Goal: Information Seeking & Learning: Learn about a topic

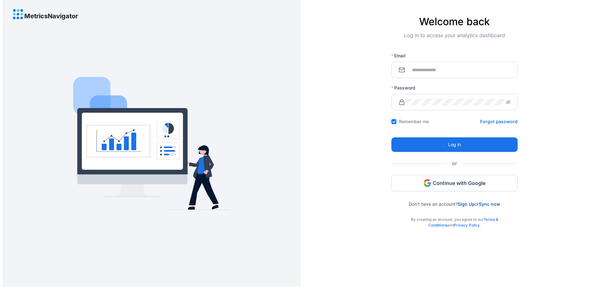
click at [424, 64] on span at bounding box center [454, 70] width 126 height 16
click at [427, 71] on input "Email" at bounding box center [458, 70] width 104 height 7
click at [430, 66] on span at bounding box center [454, 70] width 126 height 16
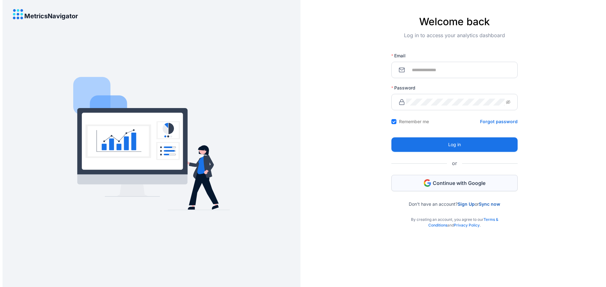
click at [458, 183] on span "Continue with Google" at bounding box center [459, 183] width 53 height 7
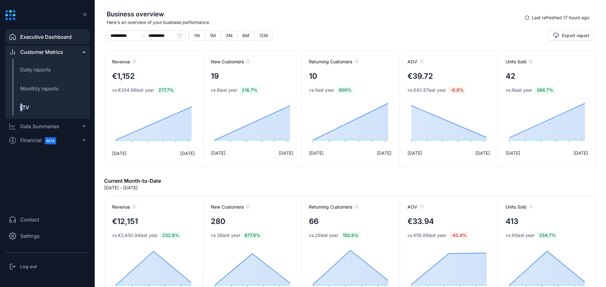
click at [21, 109] on span "LTV" at bounding box center [24, 107] width 9 height 6
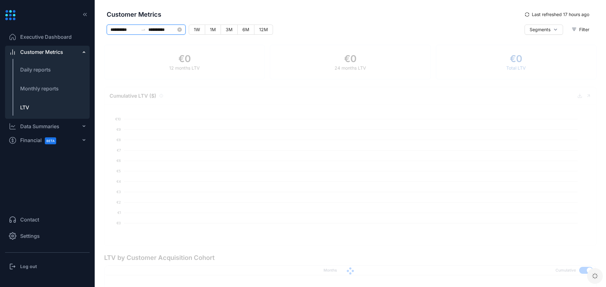
click at [172, 29] on input "**********" at bounding box center [162, 29] width 28 height 7
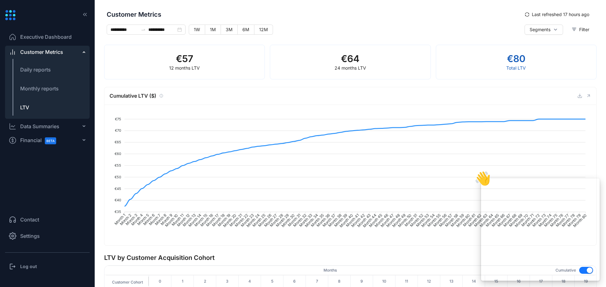
click at [442, 10] on span "Customer Metrics" at bounding box center [313, 14] width 413 height 9
click at [41, 89] on span "Monthly reports" at bounding box center [39, 89] width 38 height 6
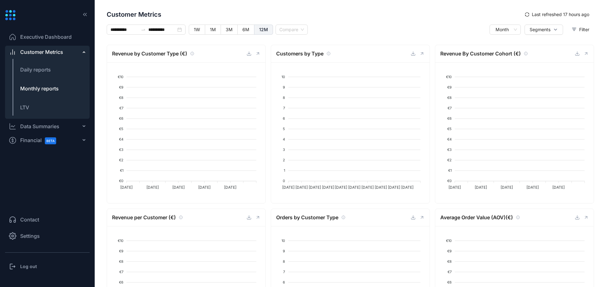
type input "**********"
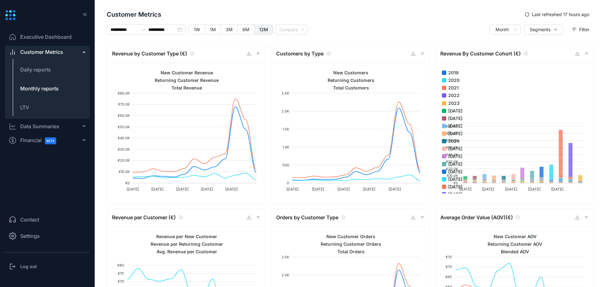
click at [42, 127] on div "Data Summaries" at bounding box center [39, 127] width 39 height 8
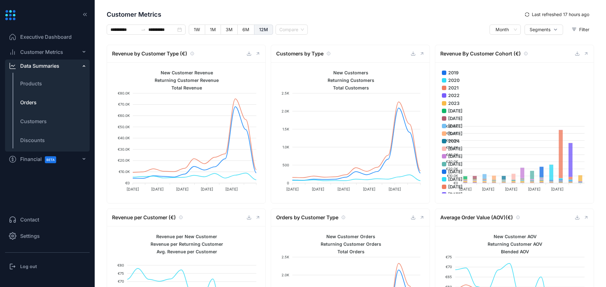
click at [30, 103] on span "Orders" at bounding box center [28, 103] width 16 height 8
